Goal: Communication & Community: Share content

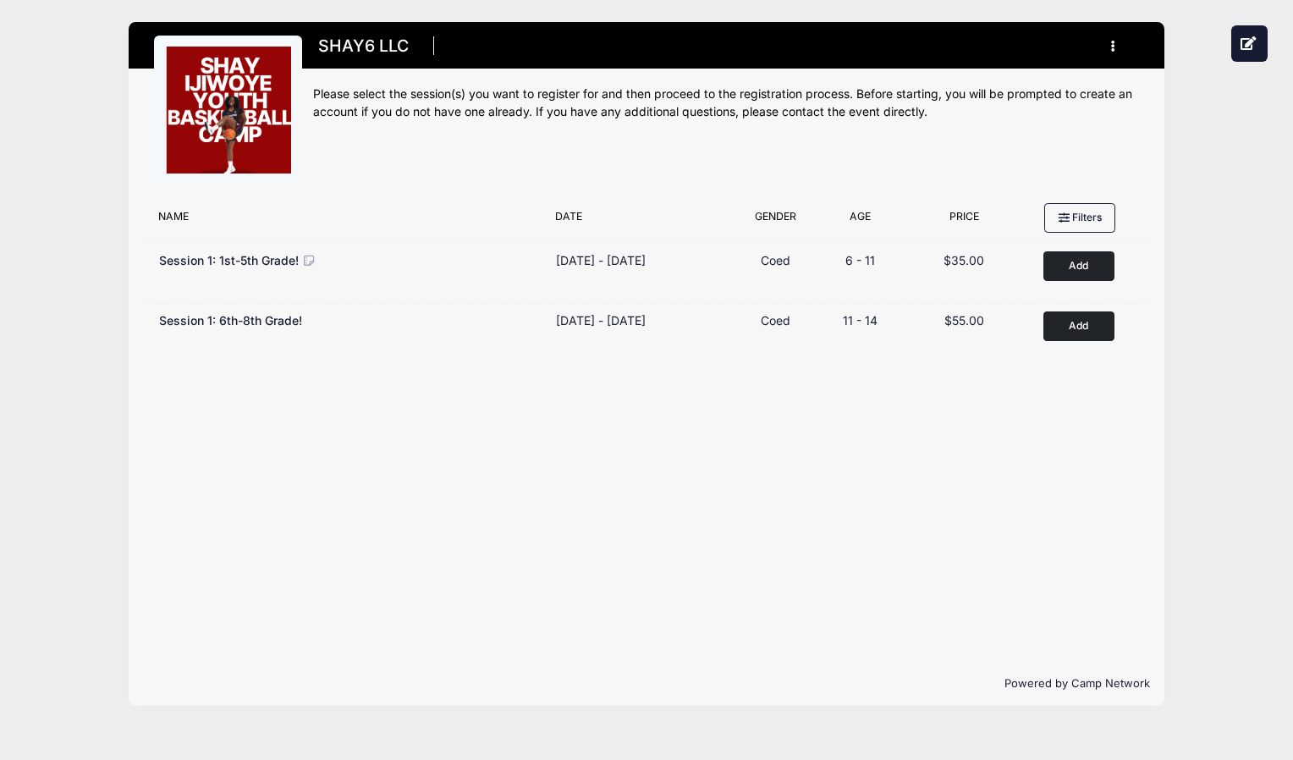
click at [1109, 38] on button "button" at bounding box center [1118, 46] width 46 height 30
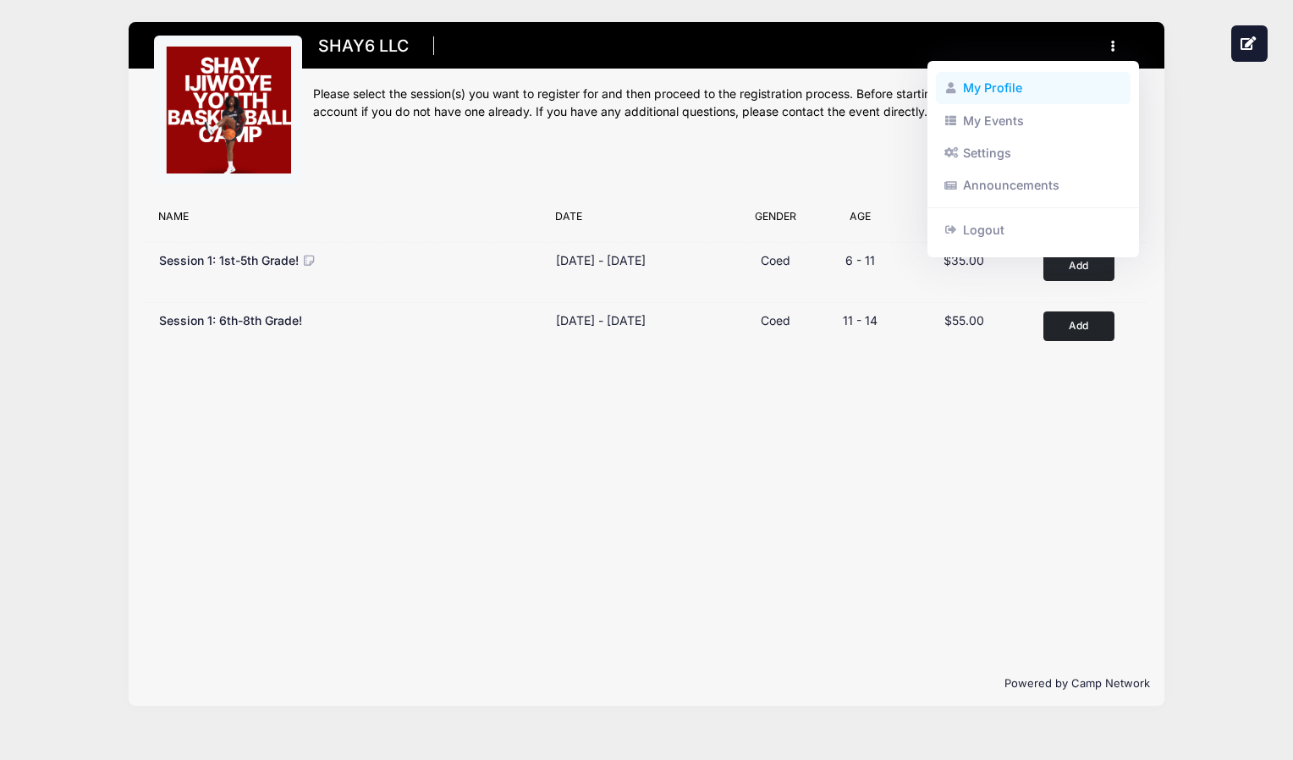
click at [1010, 89] on link "My Profile" at bounding box center [1034, 88] width 196 height 32
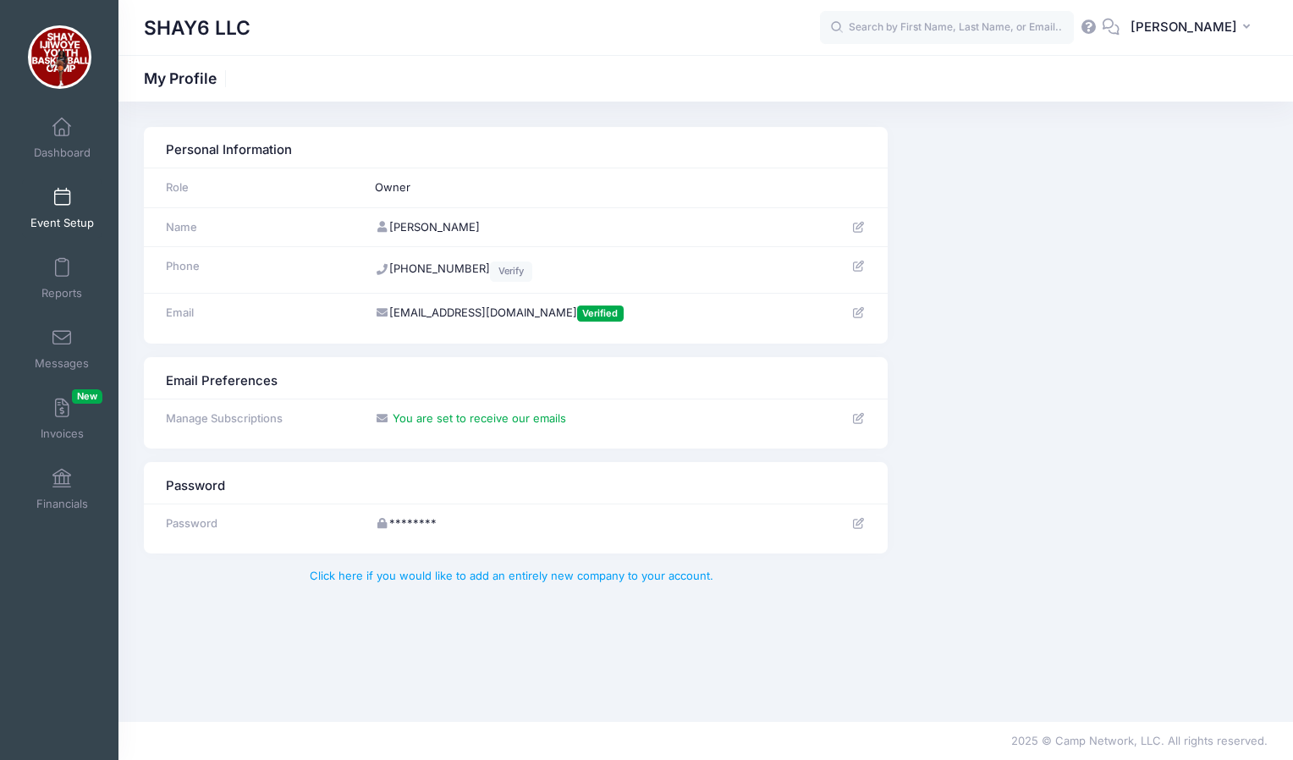
click at [62, 207] on span at bounding box center [62, 198] width 0 height 19
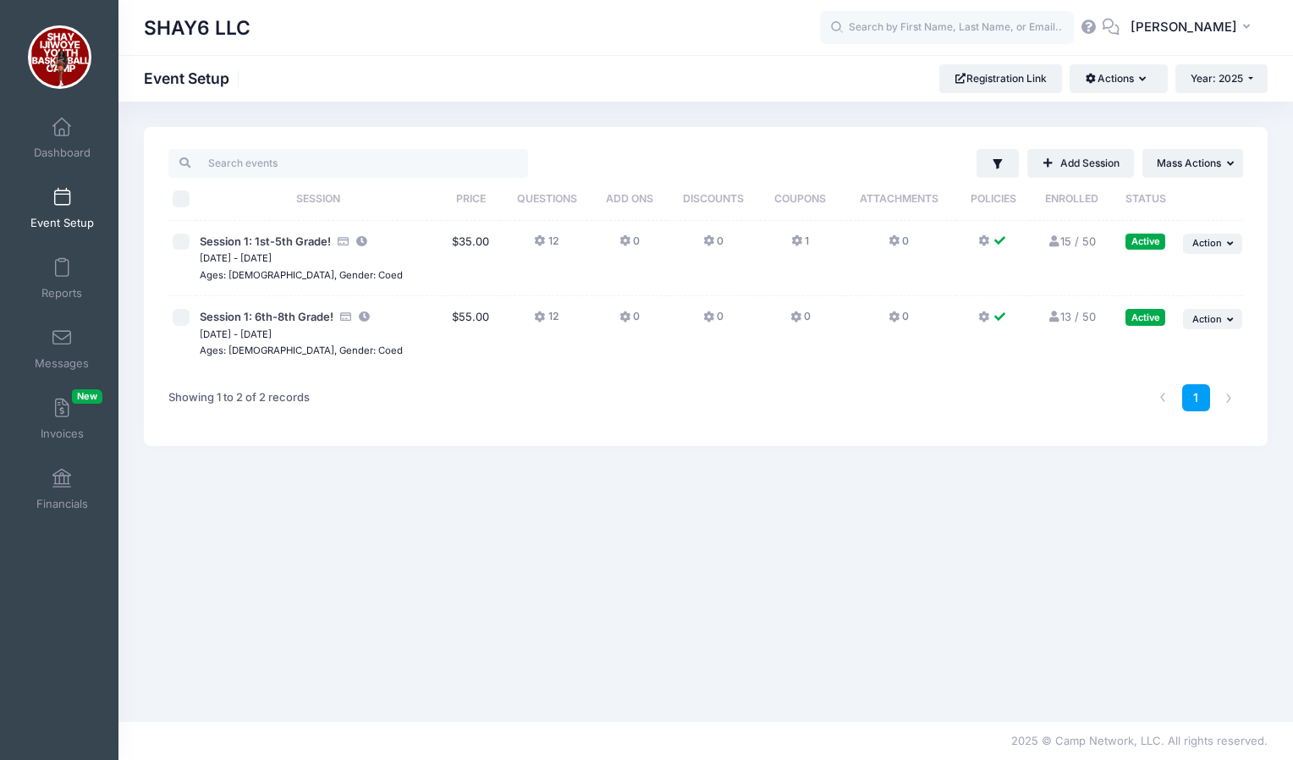
click at [1051, 317] on icon at bounding box center [1054, 317] width 14 height 11
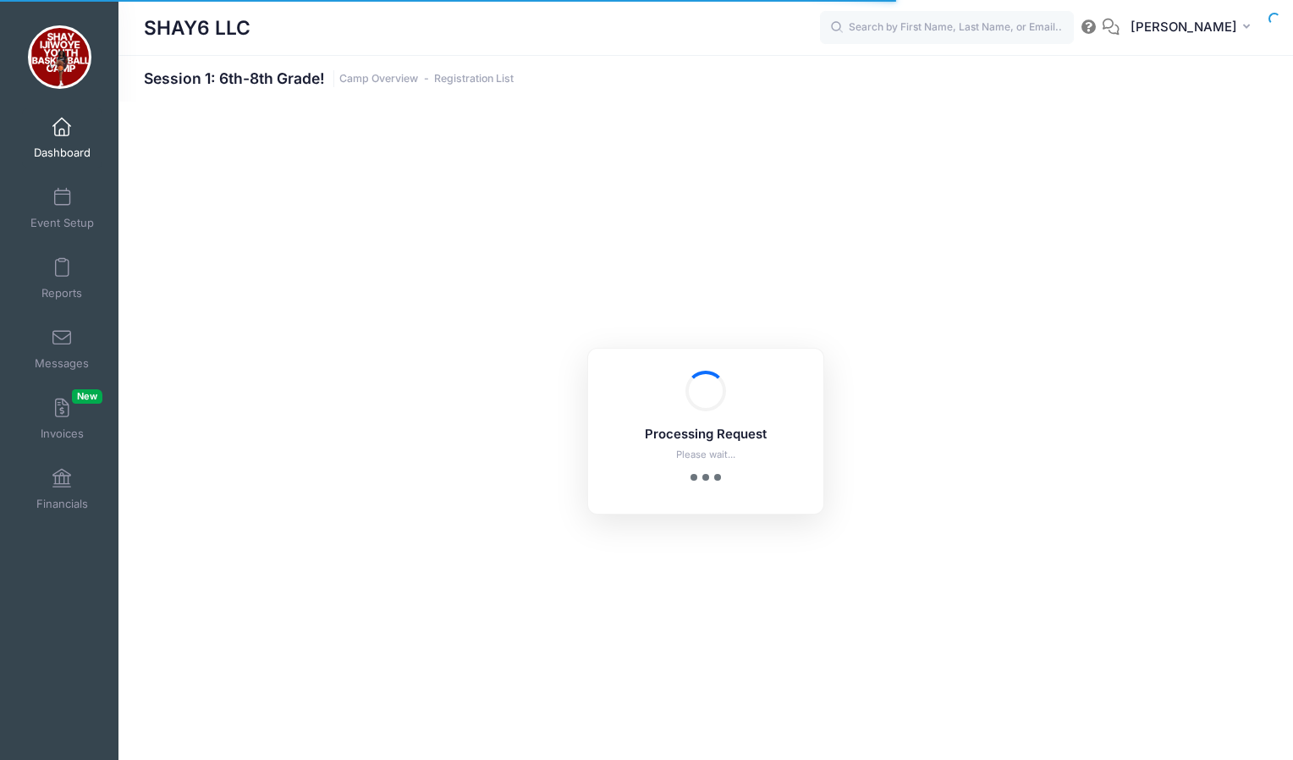
select select "10"
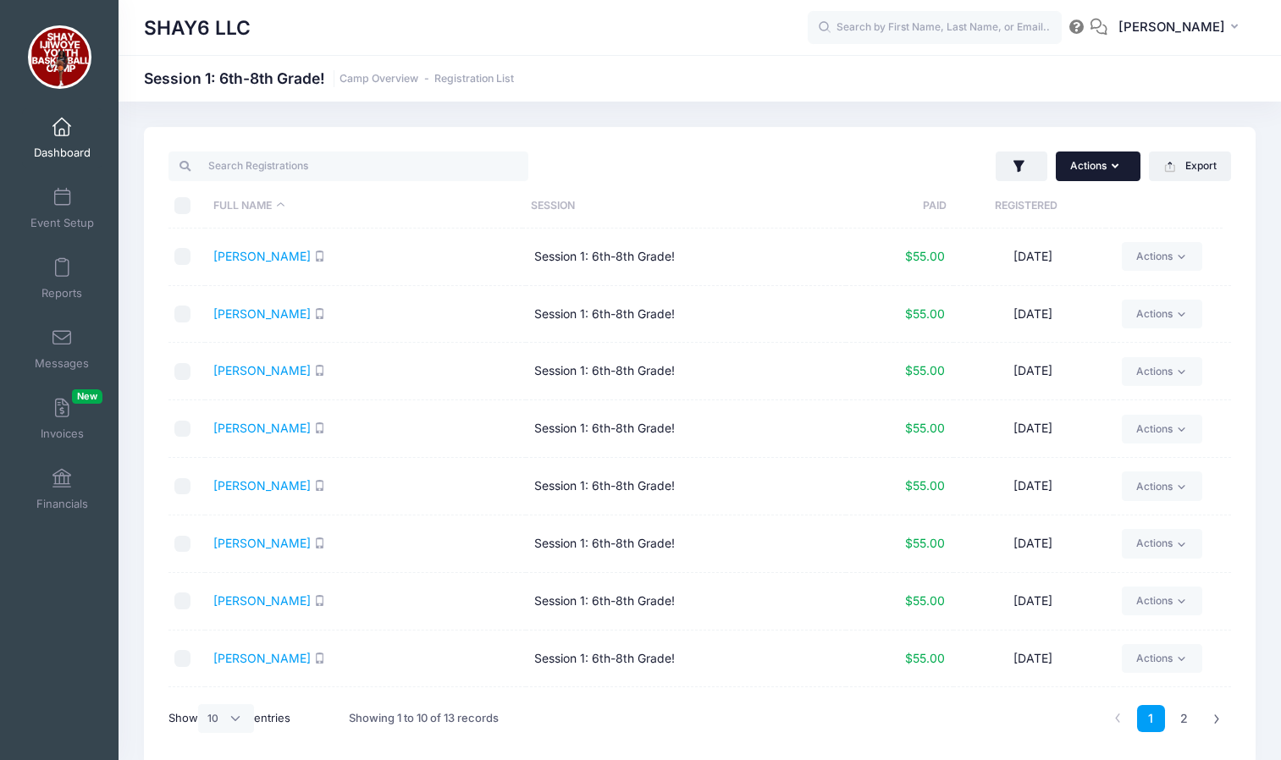
click at [1128, 160] on button "Actions" at bounding box center [1098, 166] width 85 height 29
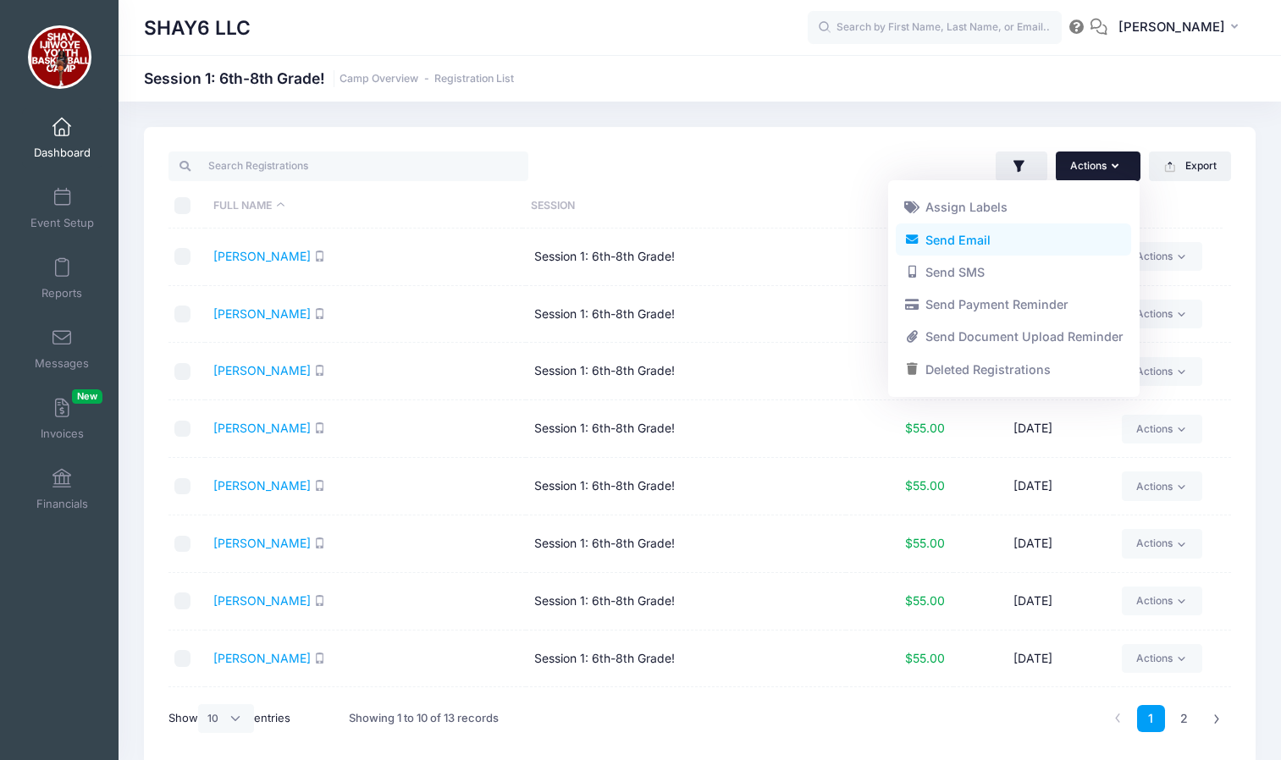
click at [988, 231] on link "Send Email" at bounding box center [1013, 239] width 235 height 32
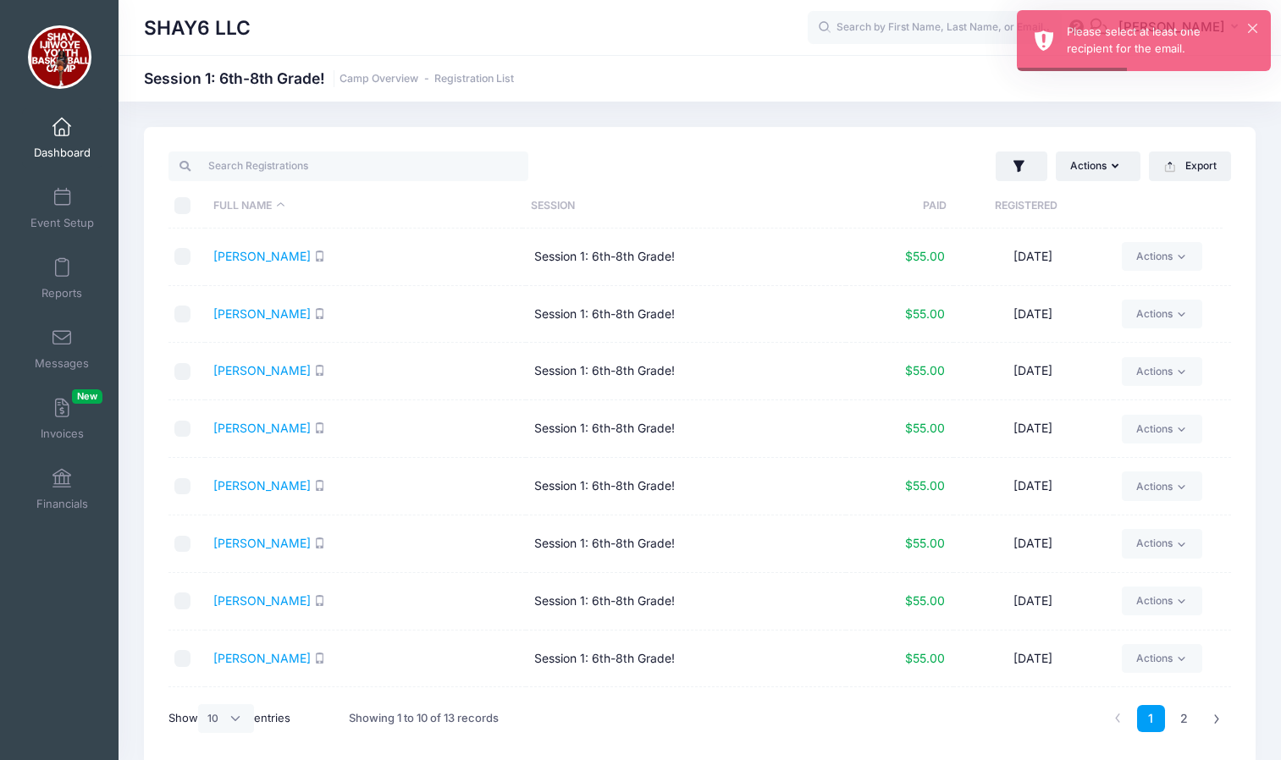
click at [179, 254] on input "checkbox" at bounding box center [182, 256] width 17 height 17
checkbox input "true"
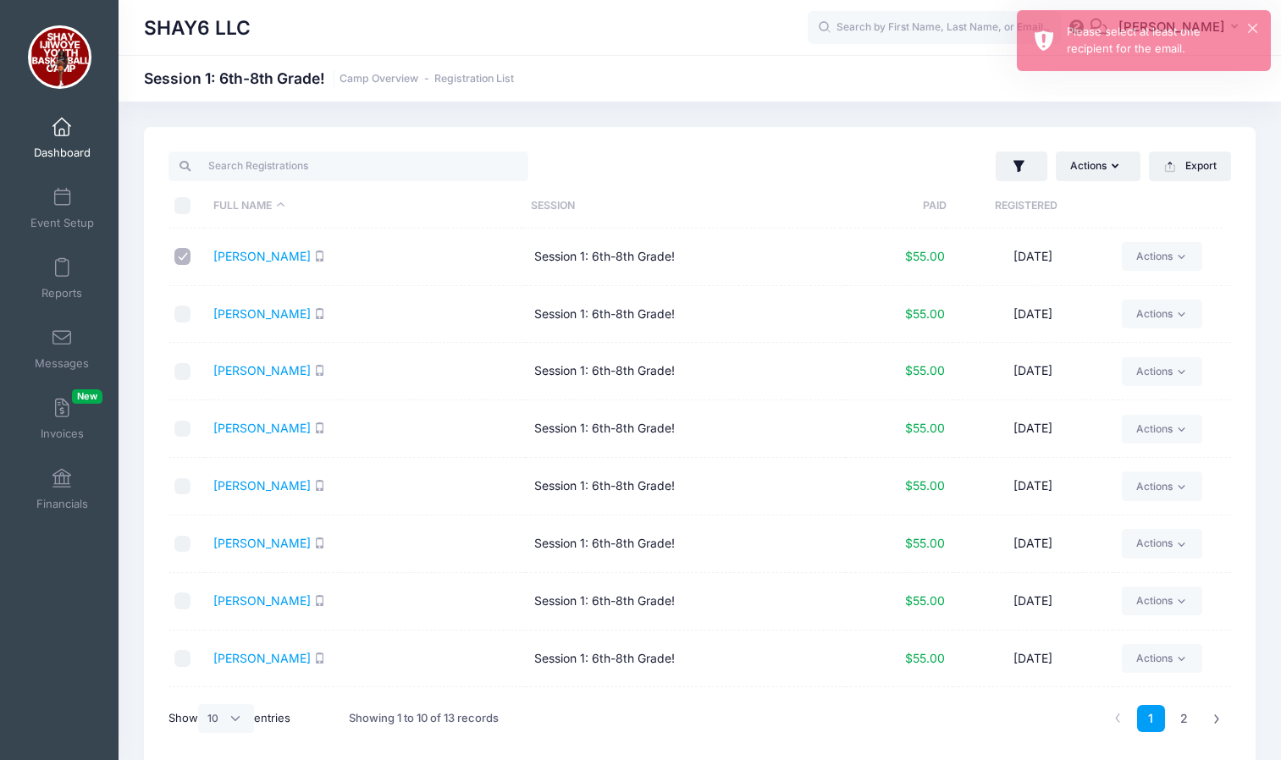
click at [180, 213] on input "\a \a \a \a" at bounding box center [182, 205] width 17 height 17
checkbox input "true"
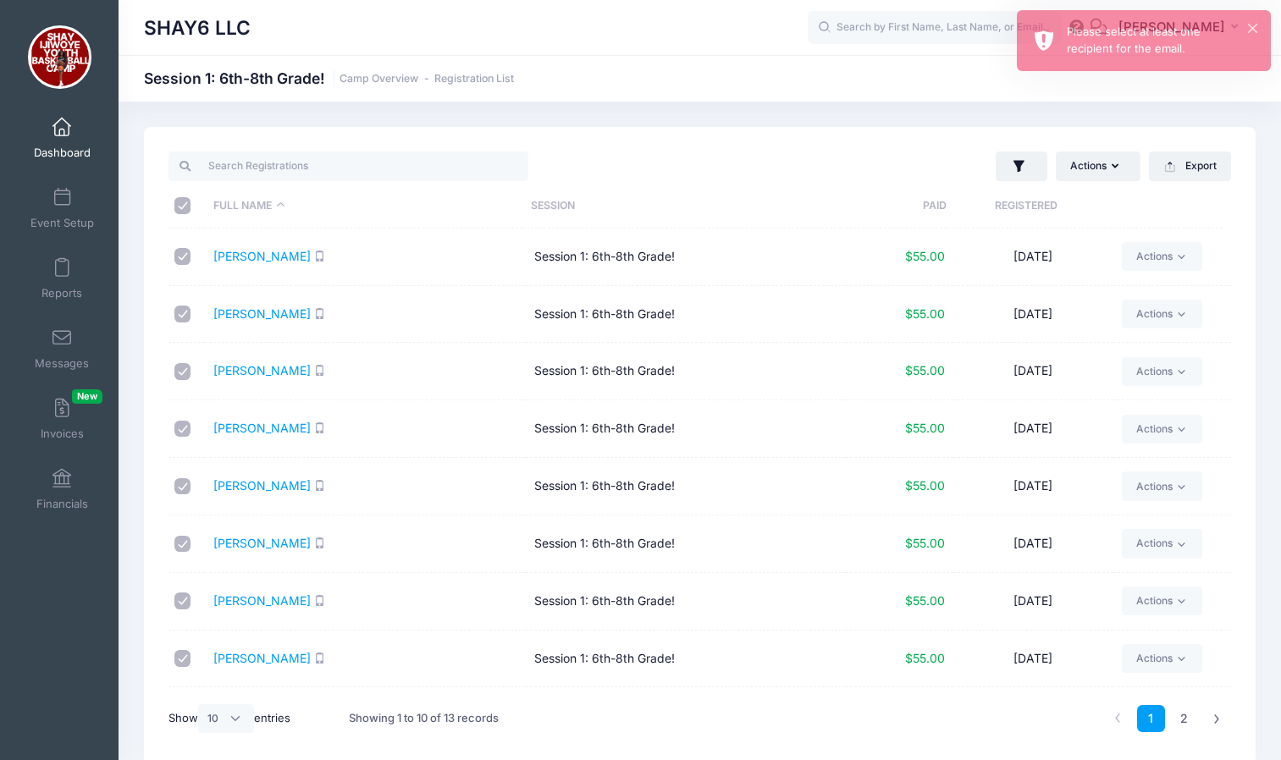
checkbox input "true"
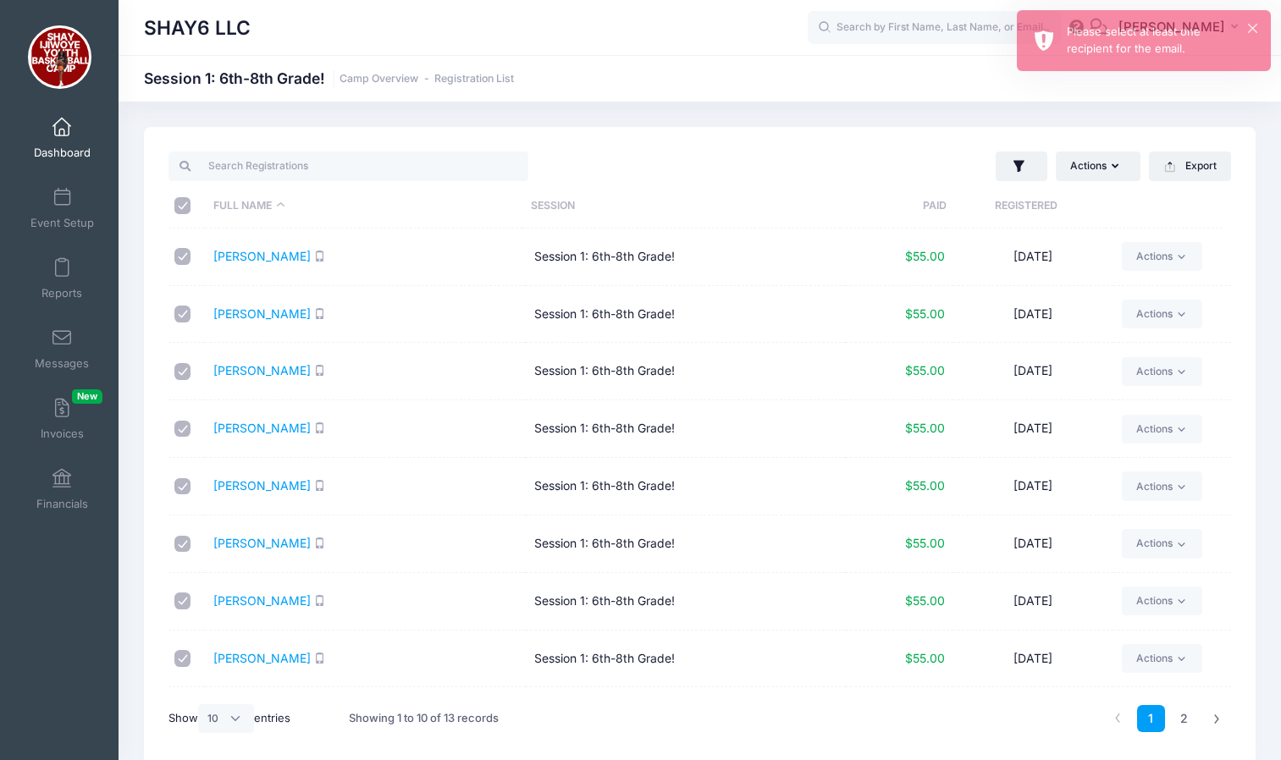
checkbox input "true"
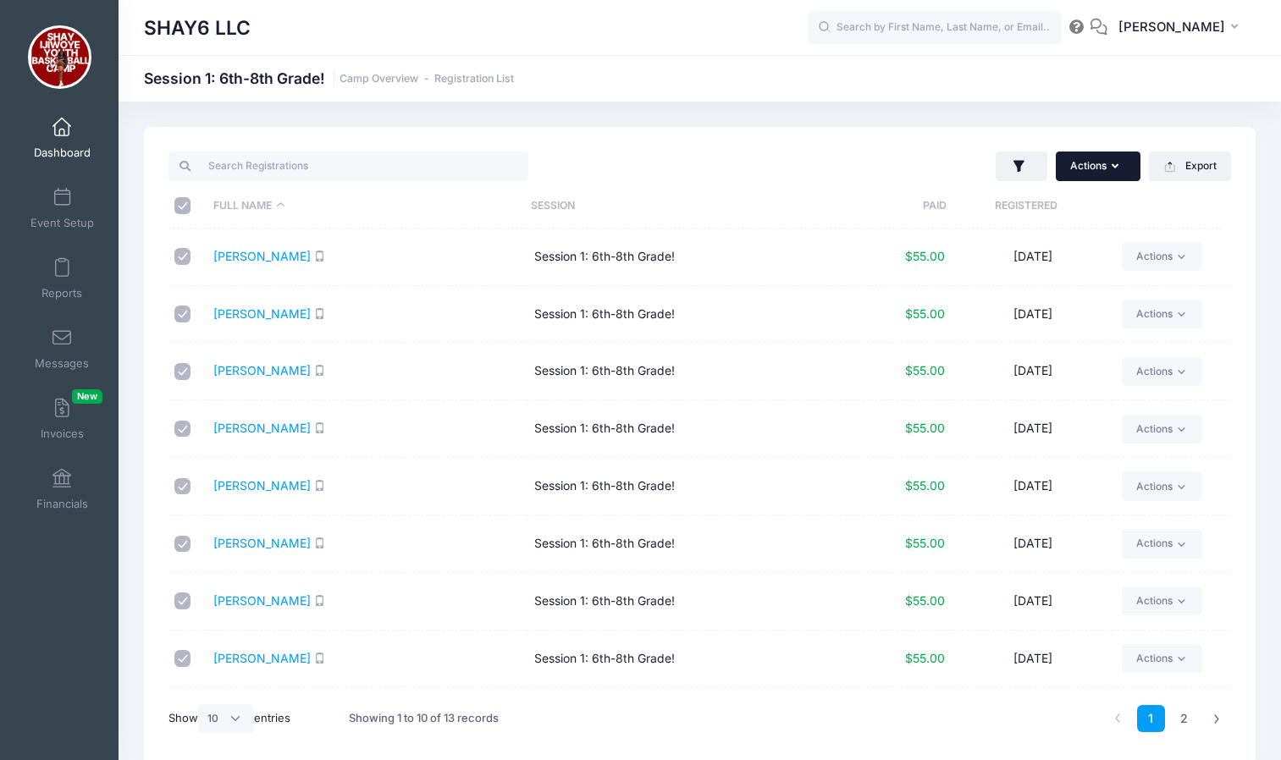
click at [1110, 177] on button "Actions" at bounding box center [1098, 166] width 85 height 29
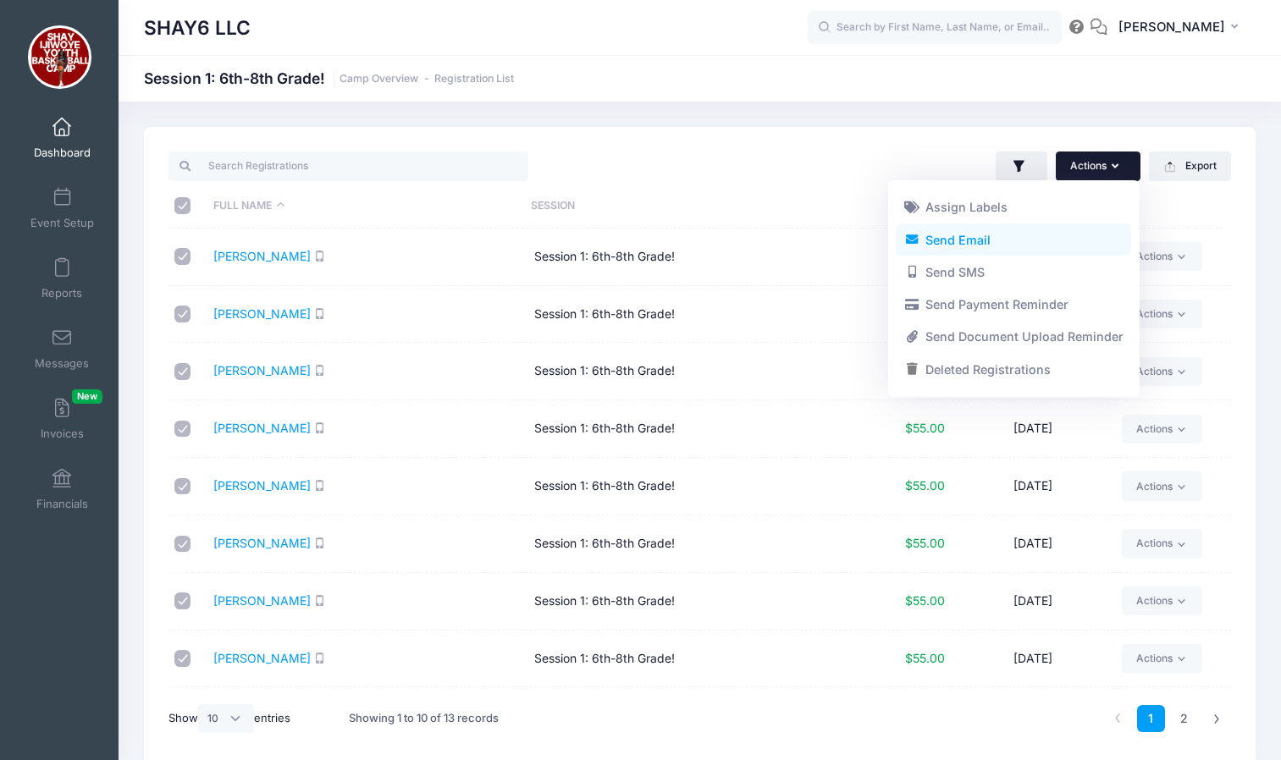
click at [993, 245] on link "Send Email" at bounding box center [1013, 239] width 235 height 32
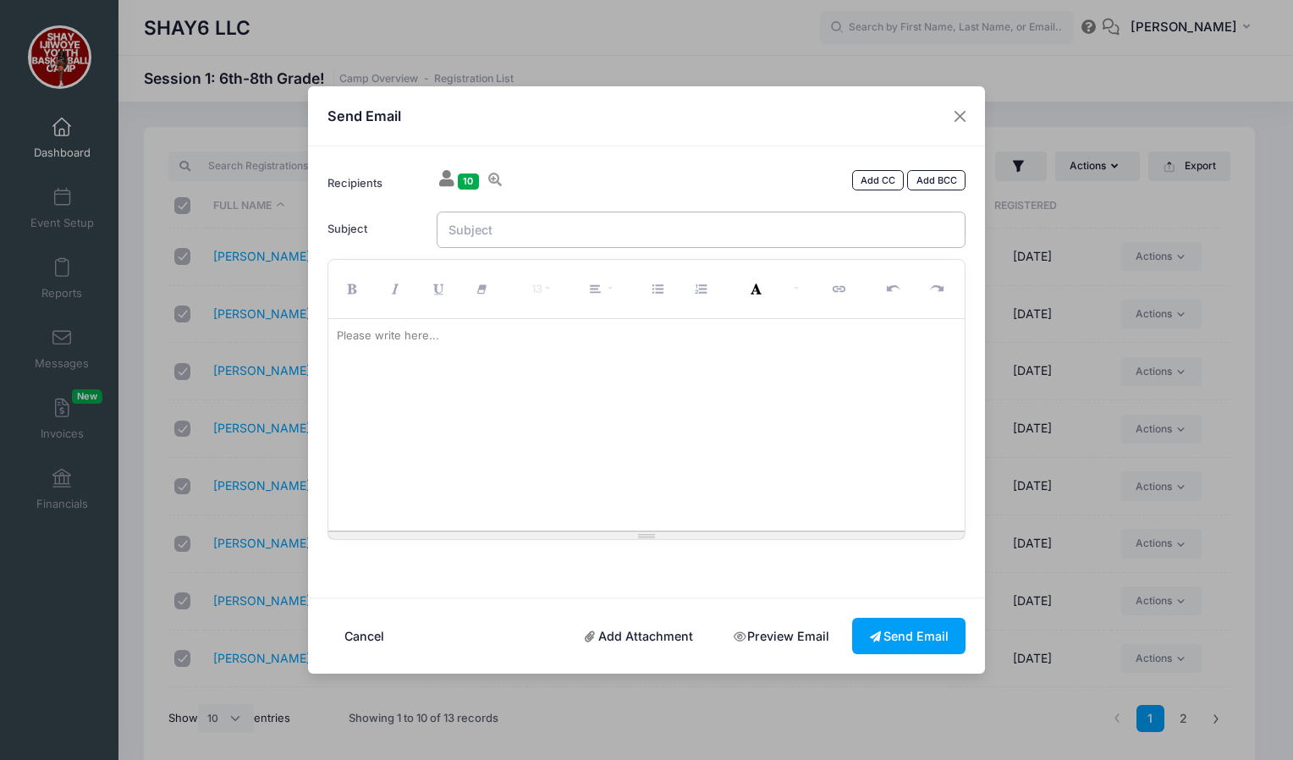
click at [471, 221] on input "Subject" at bounding box center [702, 230] width 530 height 36
type input "Shay Ijiwoye Basketball Camp"
click at [494, 175] on icon at bounding box center [495, 180] width 17 height 14
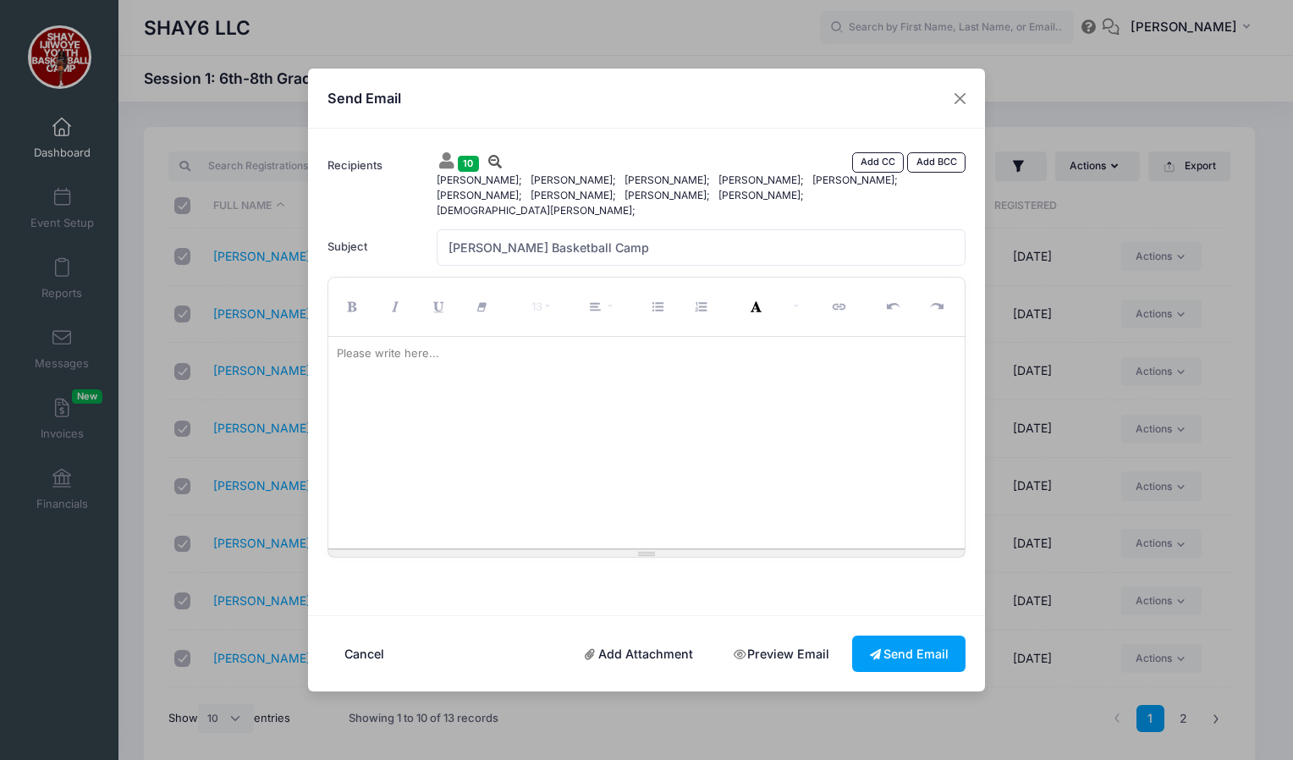
click at [497, 168] on icon at bounding box center [495, 162] width 17 height 14
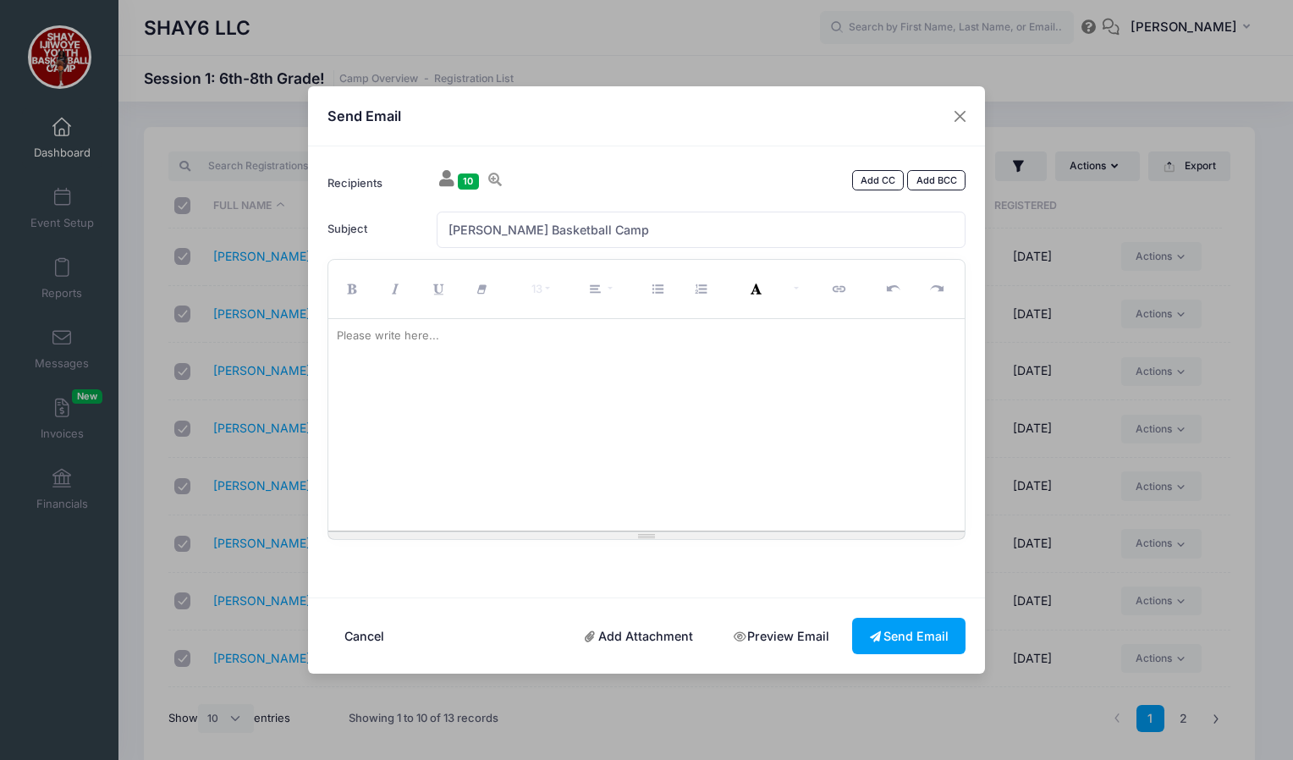
click at [371, 325] on div "Please write here..." at bounding box center [387, 336] width 119 height 34
click at [364, 316] on div "13 8 9 10 11 12 14 18 24 36 Background Color Transparent Select #ffff00 Text Co…" at bounding box center [646, 289] width 637 height 59
click at [360, 329] on div "Please write here..." at bounding box center [387, 336] width 119 height 34
click at [955, 127] on button "Close" at bounding box center [961, 116] width 30 height 30
